Goal: Find specific page/section: Find specific page/section

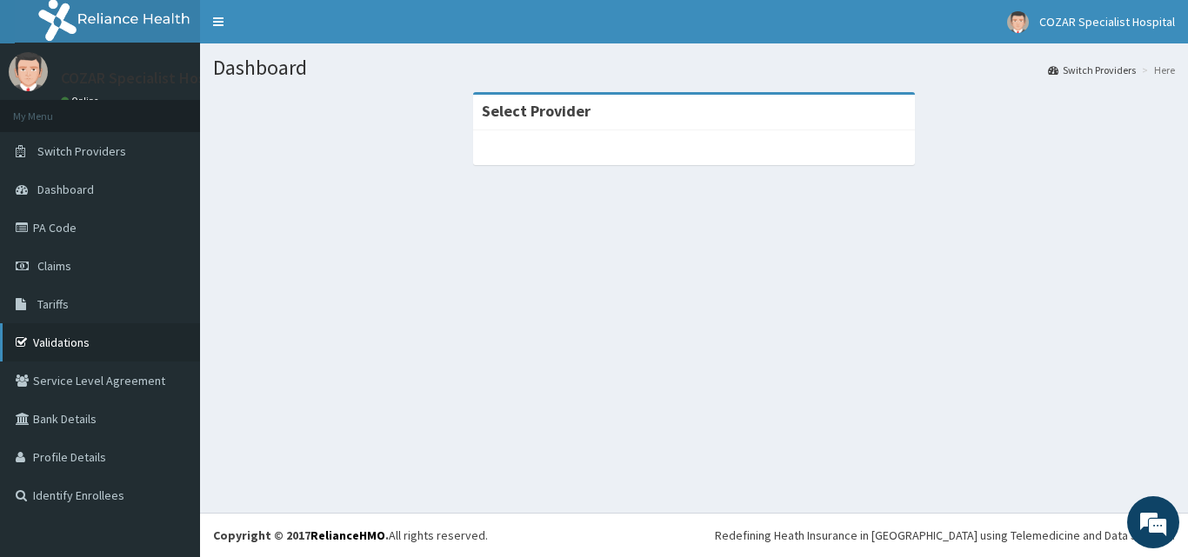
click at [115, 343] on link "Validations" at bounding box center [100, 342] width 200 height 38
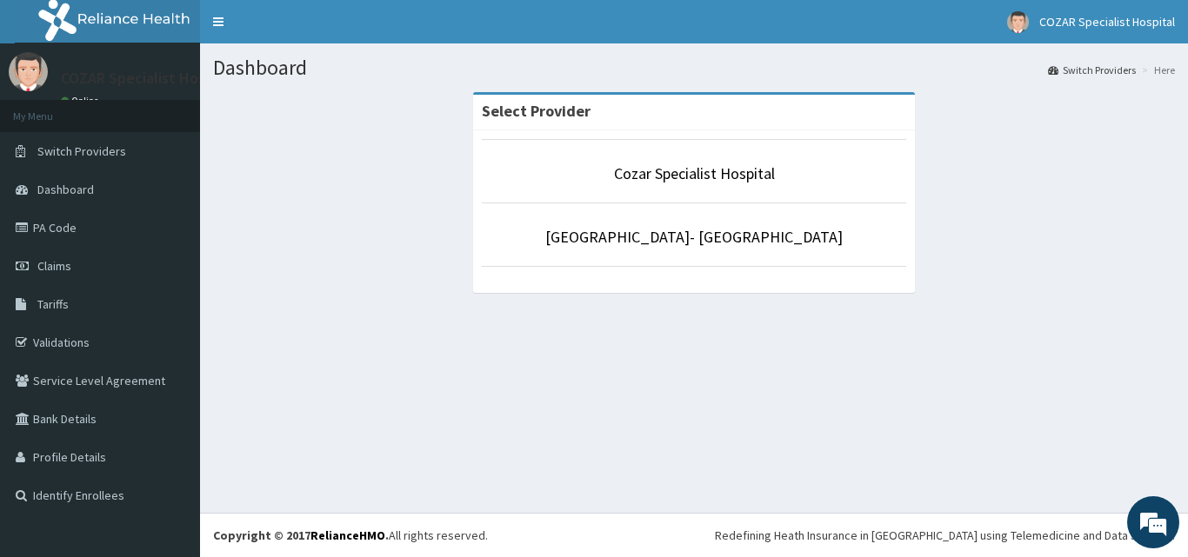
click at [567, 165] on p "Cozar Specialist Hospital" at bounding box center [694, 174] width 424 height 23
click at [614, 186] on li "Cozar Specialist Hospital" at bounding box center [694, 171] width 424 height 64
click at [830, 190] on li "Cozar Specialist Hospital" at bounding box center [694, 171] width 424 height 64
click at [819, 167] on p "Cozar Specialist Hospital" at bounding box center [694, 174] width 424 height 23
click at [781, 170] on p "Cozar Specialist Hospital" at bounding box center [694, 174] width 424 height 23
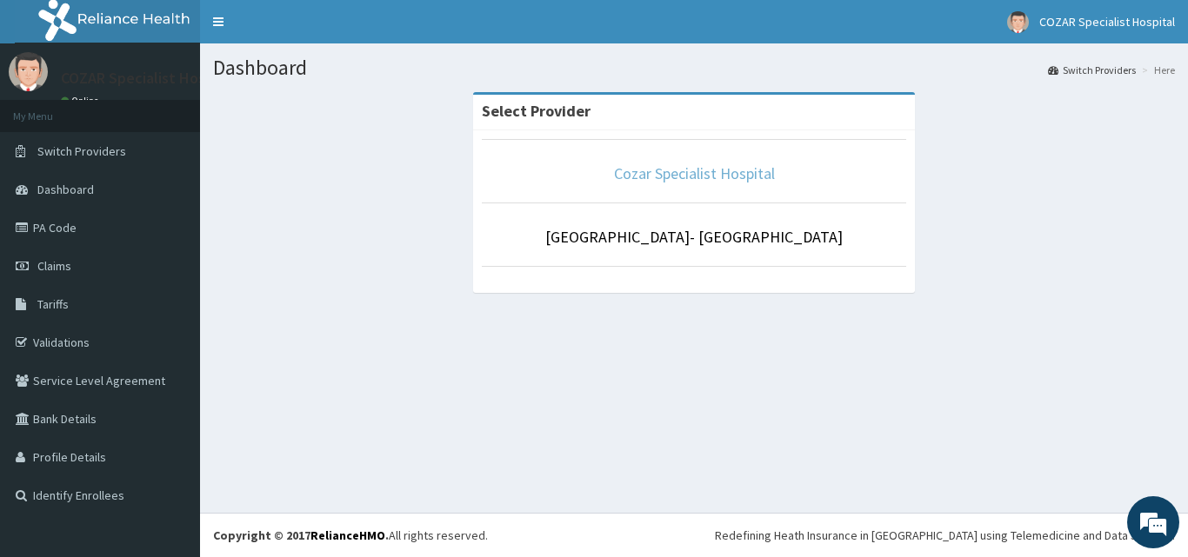
click at [725, 178] on link "Cozar Specialist Hospital" at bounding box center [694, 173] width 161 height 20
